Goal: Information Seeking & Learning: Learn about a topic

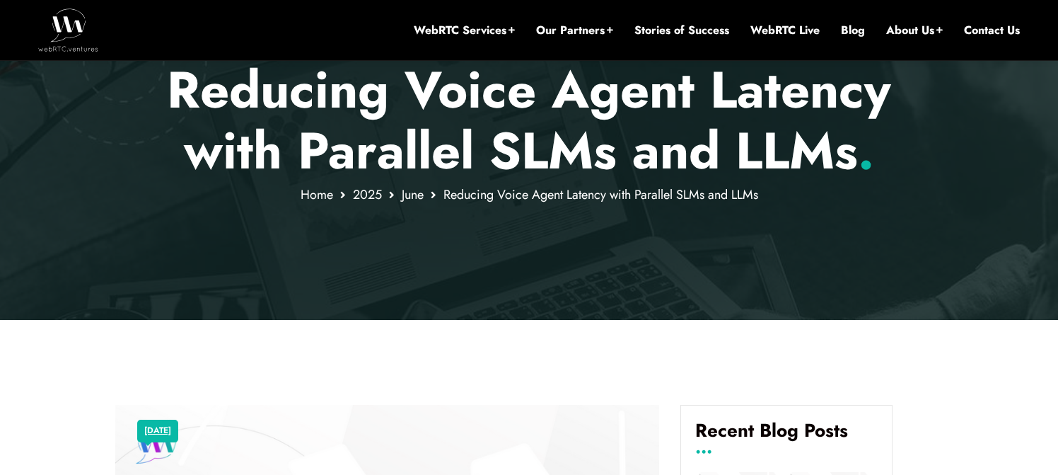
scroll to position [218, 0]
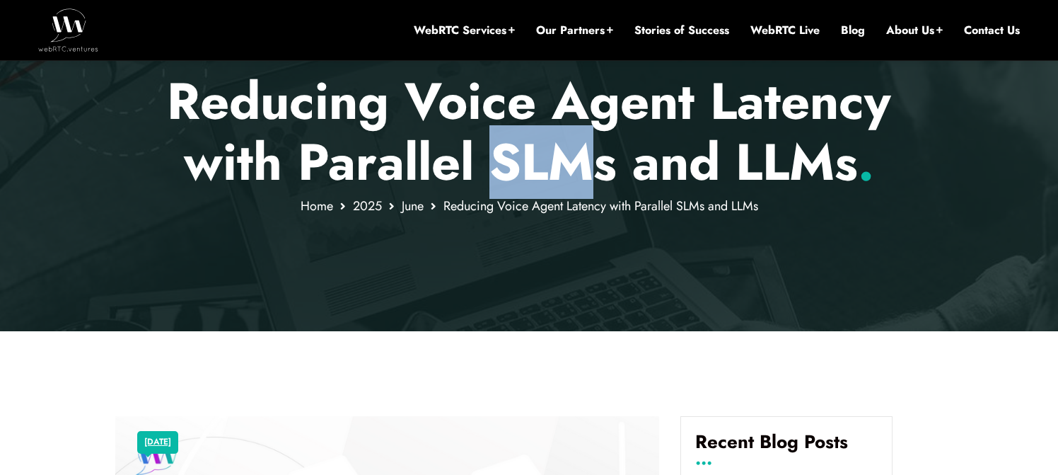
drag, startPoint x: 498, startPoint y: 165, endPoint x: 586, endPoint y: 168, distance: 88.4
click at [586, 168] on p "Reducing Voice Agent Latency with Parallel SLMs and LLMs ." at bounding box center [529, 132] width 828 height 122
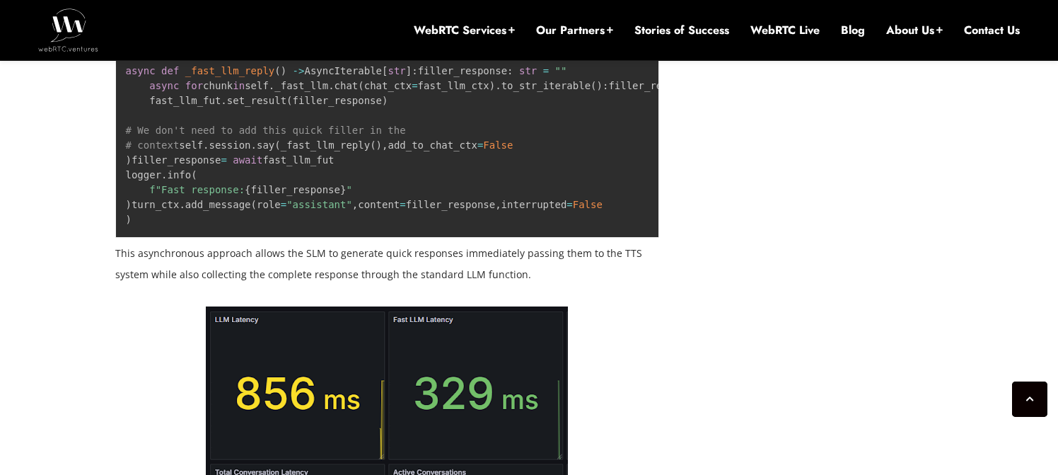
scroll to position [2544, 0]
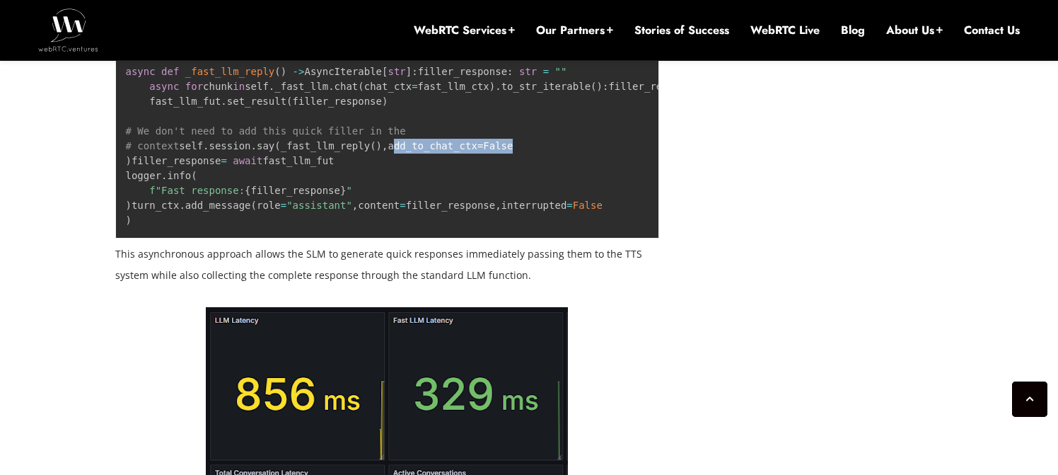
drag, startPoint x: 277, startPoint y: 281, endPoint x: 120, endPoint y: 282, distance: 156.3
click at [120, 238] on pre "#Let LLM reply to be aware of this "silence filler" #response fast_llm_fut = as…" at bounding box center [387, 123] width 545 height 229
click at [289, 238] on pre "#Let LLM reply to be aware of this "silence filler" #response fast_llm_fut = as…" at bounding box center [387, 123] width 545 height 229
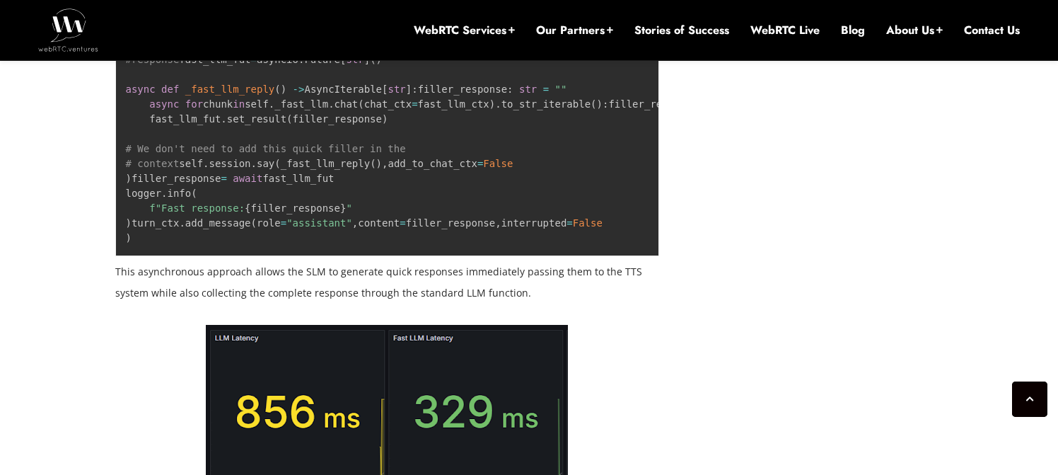
scroll to position [2520, 0]
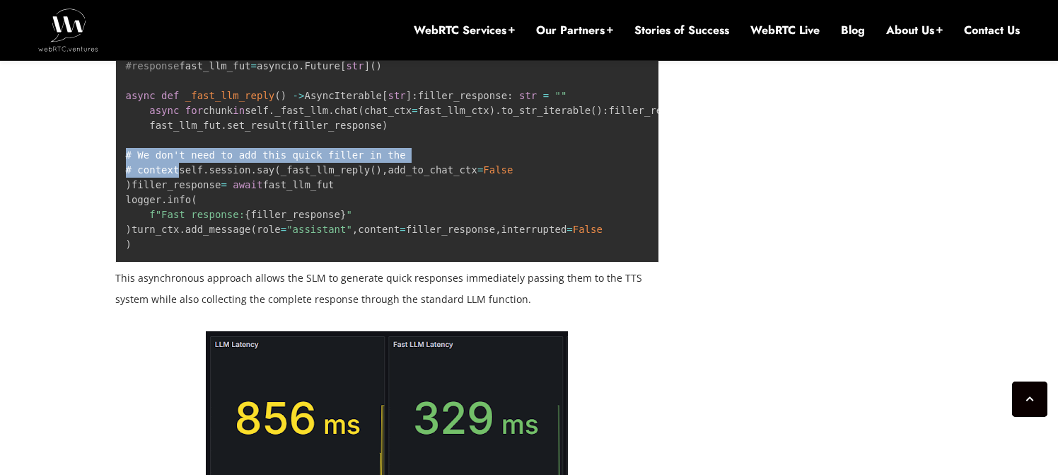
drag, startPoint x: 197, startPoint y: 260, endPoint x: 120, endPoint y: 248, distance: 78.6
click at [119, 246] on pre "#Let LLM reply to be aware of this "silence filler" #response fast_llm_fut = as…" at bounding box center [387, 147] width 545 height 229
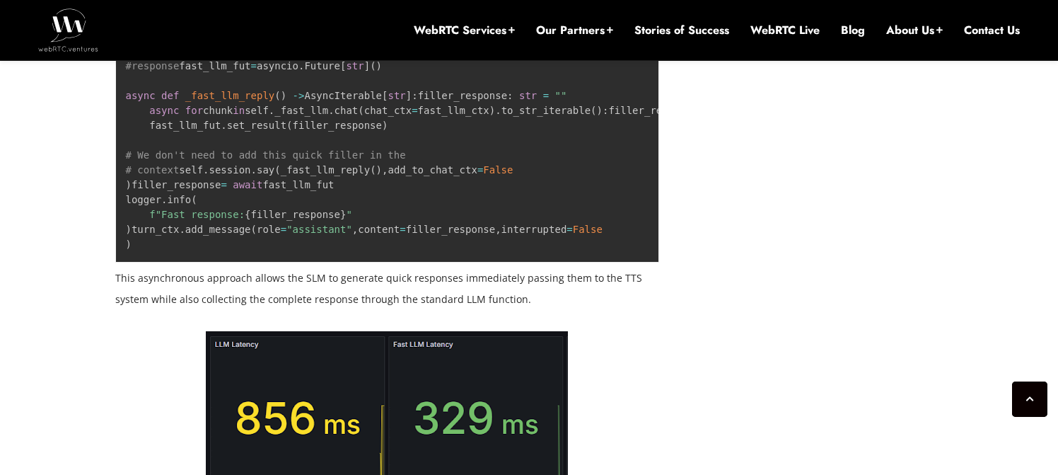
click at [277, 262] on pre "#Let LLM reply to be aware of this "silence filler" #response fast_llm_fut = as…" at bounding box center [387, 147] width 545 height 229
drag, startPoint x: 277, startPoint y: 305, endPoint x: 132, endPoint y: 306, distance: 145.0
click at [132, 262] on pre "#Let LLM reply to be aware of this "silence filler" #response fast_llm_fut = as…" at bounding box center [387, 147] width 545 height 229
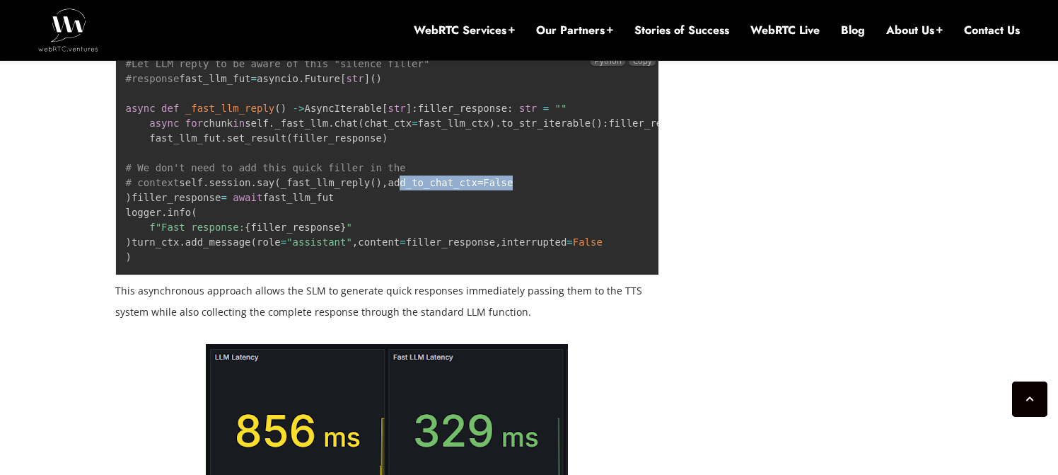
scroll to position [2502, 0]
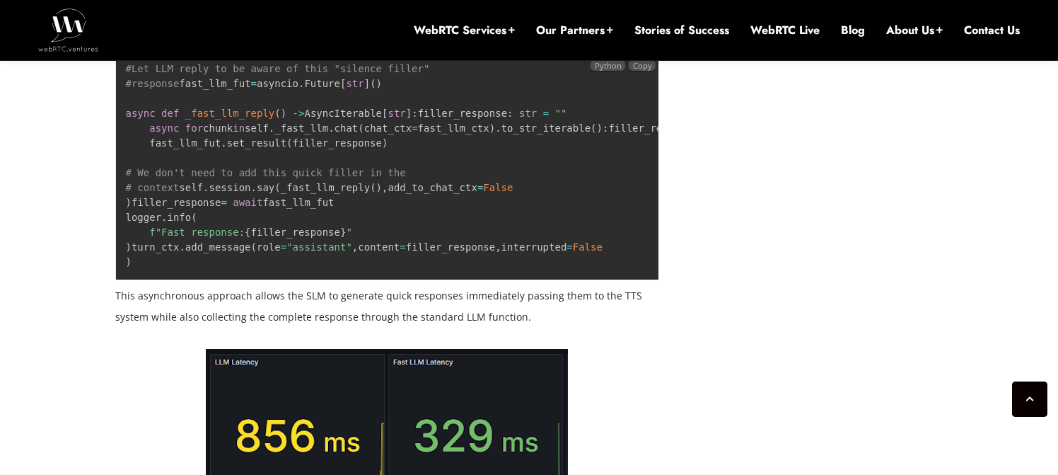
click at [274, 280] on pre "#Let LLM reply to be aware of this "silence filler" #response fast_llm_fut = as…" at bounding box center [387, 165] width 545 height 229
drag, startPoint x: 291, startPoint y: 320, endPoint x: 126, endPoint y: 324, distance: 165.5
click at [126, 280] on pre "#Let LLM reply to be aware of this "silence filler" #response fast_llm_fut = as…" at bounding box center [387, 165] width 545 height 229
click at [315, 280] on pre "#Let LLM reply to be aware of this "silence filler" #response fast_llm_fut = as…" at bounding box center [387, 165] width 545 height 229
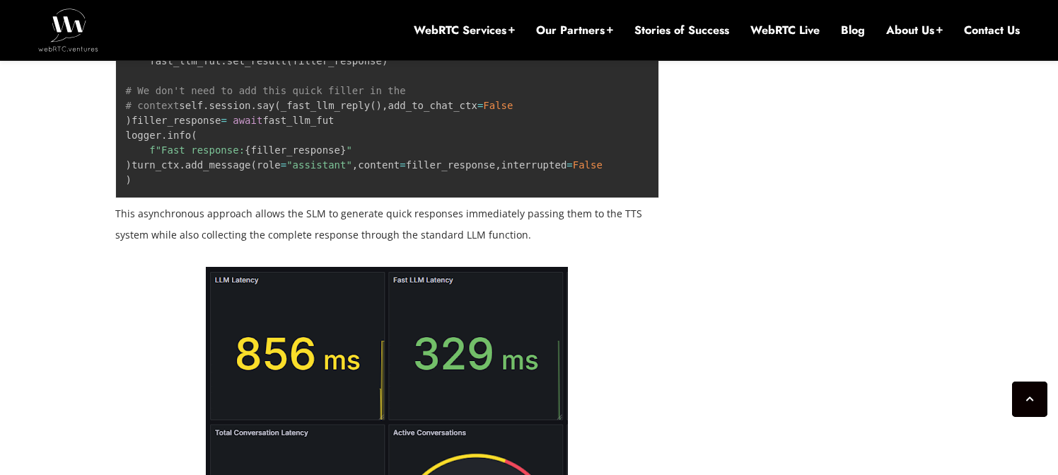
scroll to position [2579, 0]
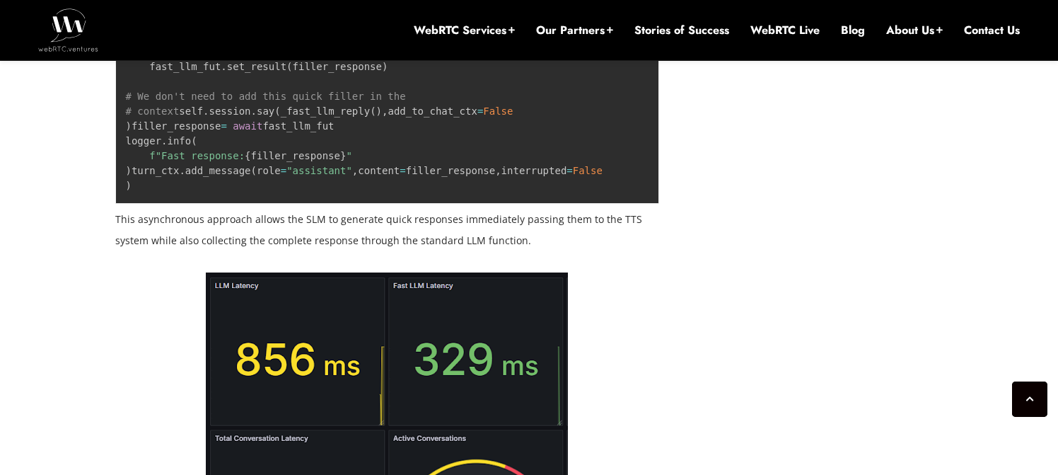
drag, startPoint x: 125, startPoint y: 217, endPoint x: 231, endPoint y: 223, distance: 105.5
click at [231, 204] on pre "#Let LLM reply to be aware of this "silence filler" #response fast_llm_fut = as…" at bounding box center [387, 89] width 545 height 229
click at [168, 204] on pre "#Let LLM reply to be aware of this "silence filler" #response fast_llm_fut = as…" at bounding box center [387, 89] width 545 height 229
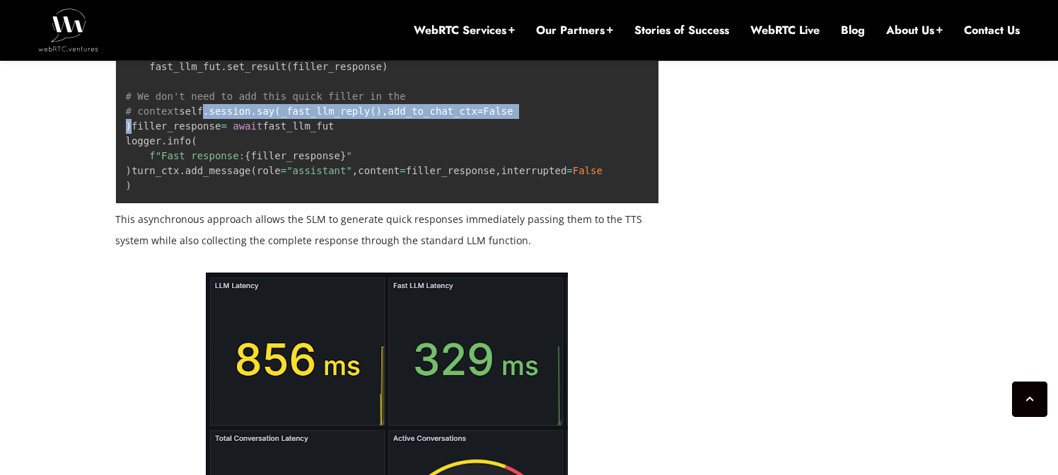
drag, startPoint x: 161, startPoint y: 260, endPoint x: 151, endPoint y: 221, distance: 40.7
click at [151, 204] on pre "#Let LLM reply to be aware of this "silence filler" #response fast_llm_fut = as…" at bounding box center [387, 89] width 545 height 229
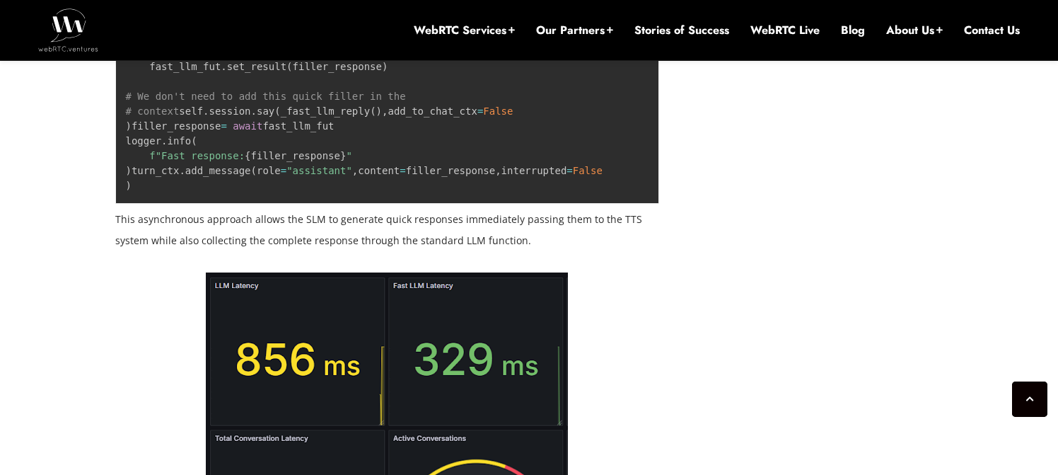
click at [138, 191] on code "#Let LLM reply to be aware of this "silence filler" #response fast_llm_fut = as…" at bounding box center [463, 89] width 674 height 204
drag, startPoint x: 145, startPoint y: 249, endPoint x: 282, endPoint y: 246, distance: 137.2
click at [282, 204] on pre "#Let LLM reply to be aware of this "silence filler" #response fast_llm_fut = as…" at bounding box center [387, 89] width 545 height 229
click at [289, 204] on pre "#Let LLM reply to be aware of this "silence filler" #response fast_llm_fut = as…" at bounding box center [387, 89] width 545 height 229
drag, startPoint x: 279, startPoint y: 250, endPoint x: 149, endPoint y: 249, distance: 130.1
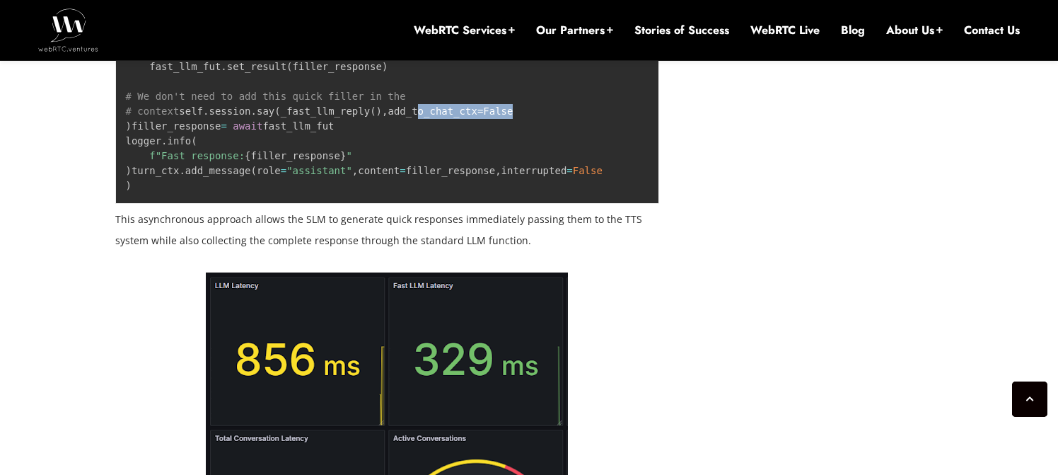
click at [149, 204] on pre "#Let LLM reply to be aware of this "silence filler" #response fast_llm_fut = as…" at bounding box center [387, 89] width 545 height 229
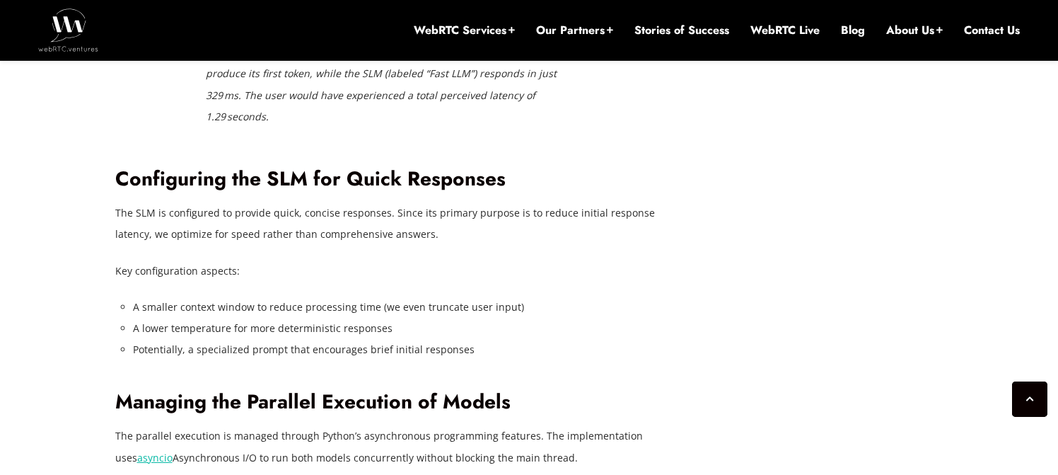
scroll to position [3166, 0]
